Goal: Transaction & Acquisition: Purchase product/service

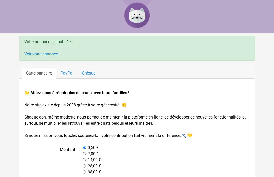
click at [47, 56] on link "Voir votre annonce" at bounding box center [41, 54] width 34 height 5
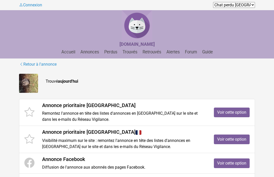
click at [29, 113] on icon at bounding box center [29, 112] width 10 height 12
click at [30, 114] on icon at bounding box center [29, 112] width 10 height 12
click at [236, 114] on link "Voir cette option" at bounding box center [232, 112] width 36 height 10
